Goal: Task Accomplishment & Management: Manage account settings

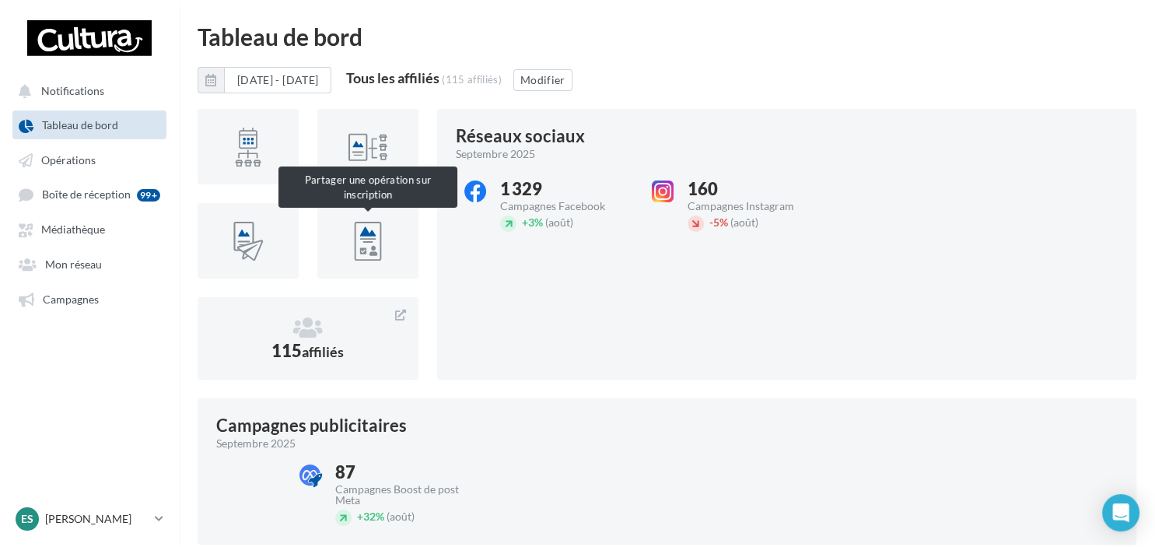
click at [362, 272] on div at bounding box center [367, 240] width 101 height 75
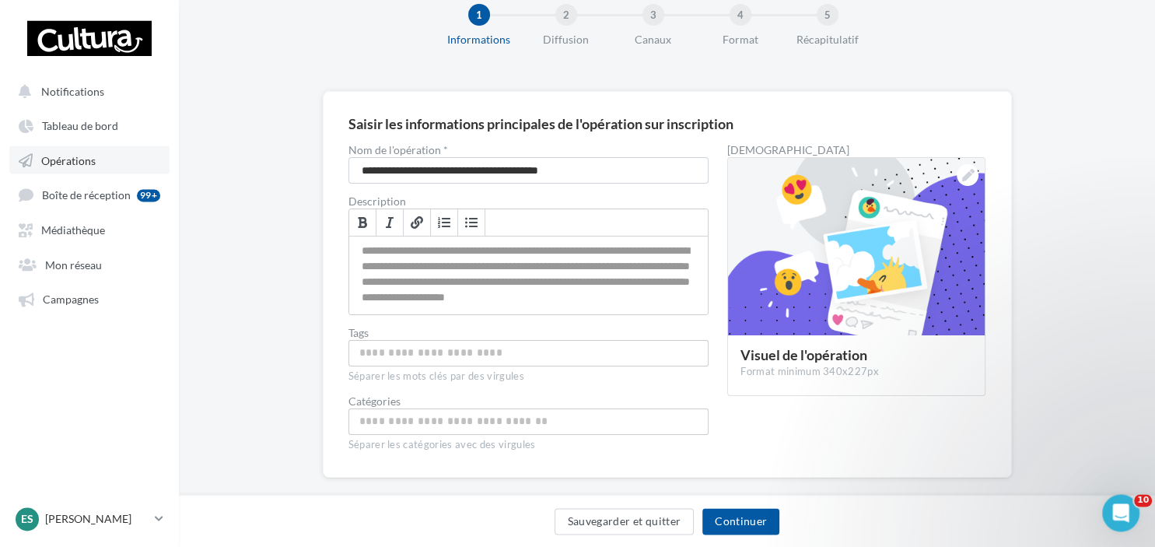
click at [101, 156] on link "Opérations" at bounding box center [89, 159] width 160 height 28
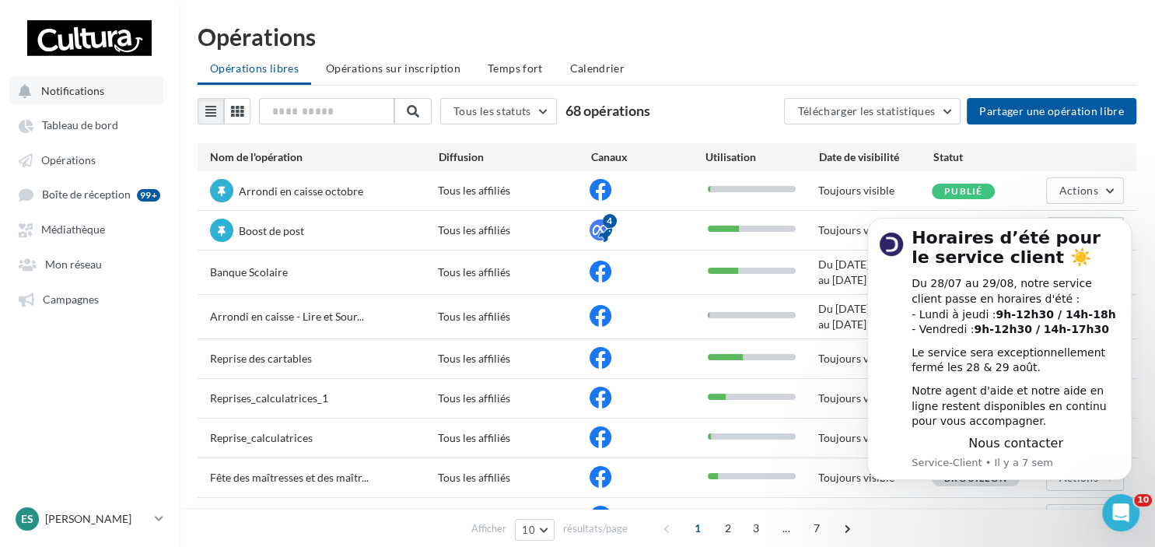
click at [73, 99] on button "Notifications" at bounding box center [86, 90] width 154 height 28
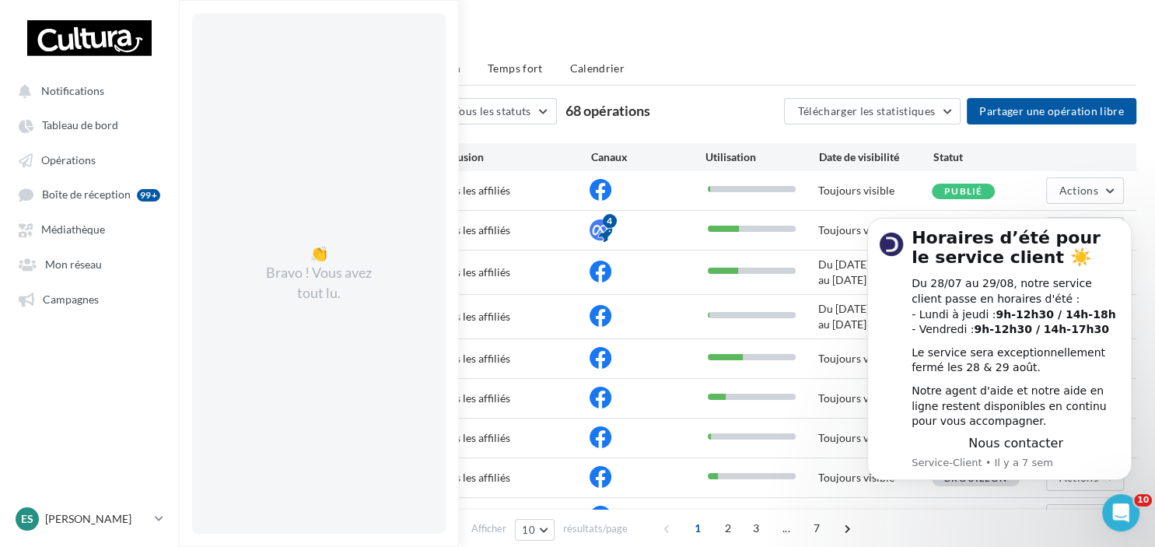
click at [72, 144] on ul "Notifications 👏 Bravo ! Vous avez tout lu. Tableau de bord Opérations Boîte de …" at bounding box center [89, 194] width 177 height 249
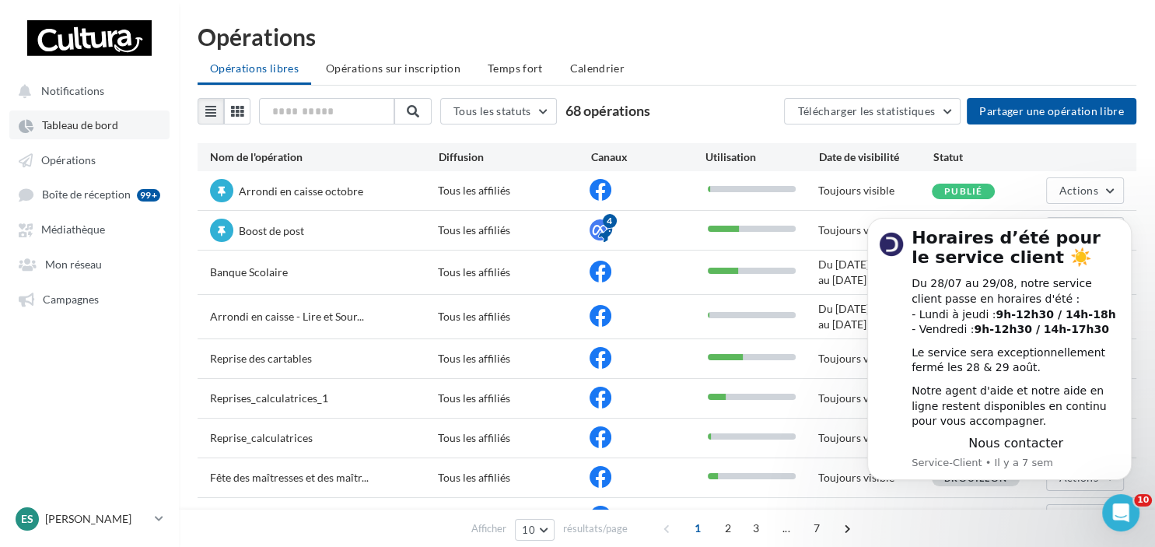
click at [73, 136] on link "Tableau de bord" at bounding box center [89, 124] width 160 height 28
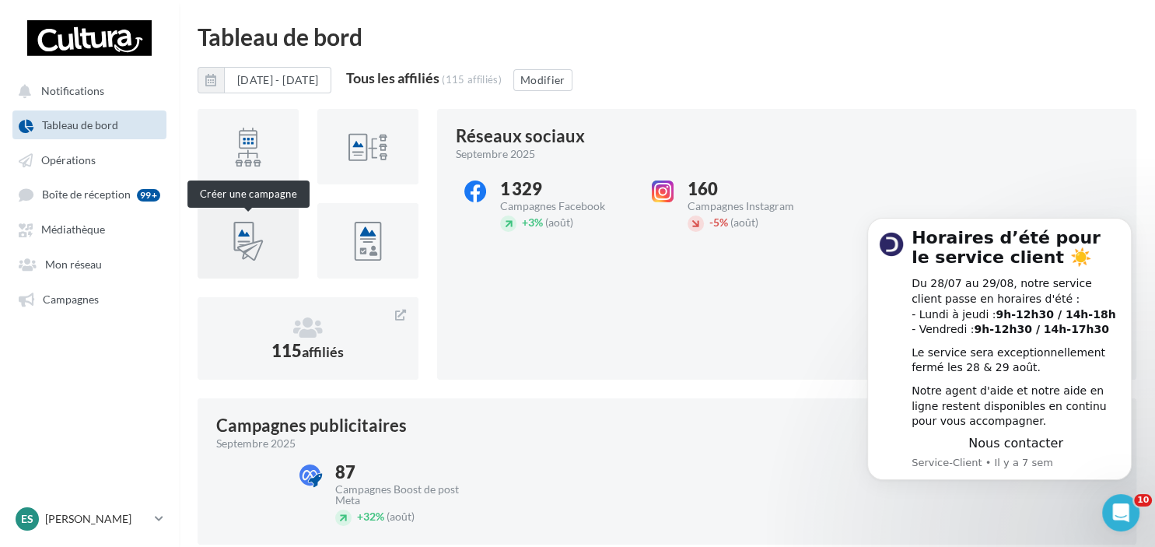
click at [250, 257] on div at bounding box center [248, 241] width 47 height 47
